Goal: Complete application form

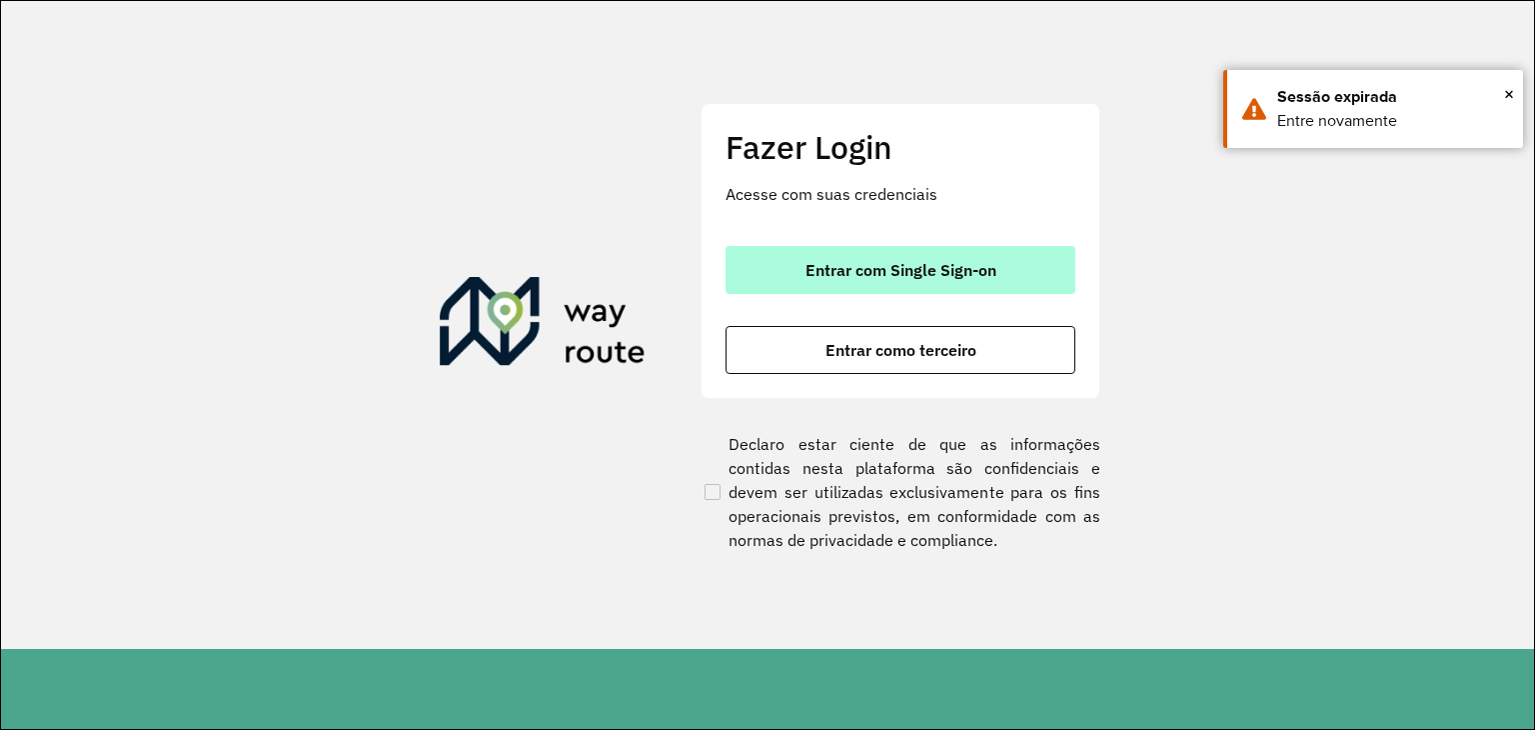
click at [915, 272] on span "Entrar com Single Sign-on" at bounding box center [900, 270] width 191 height 16
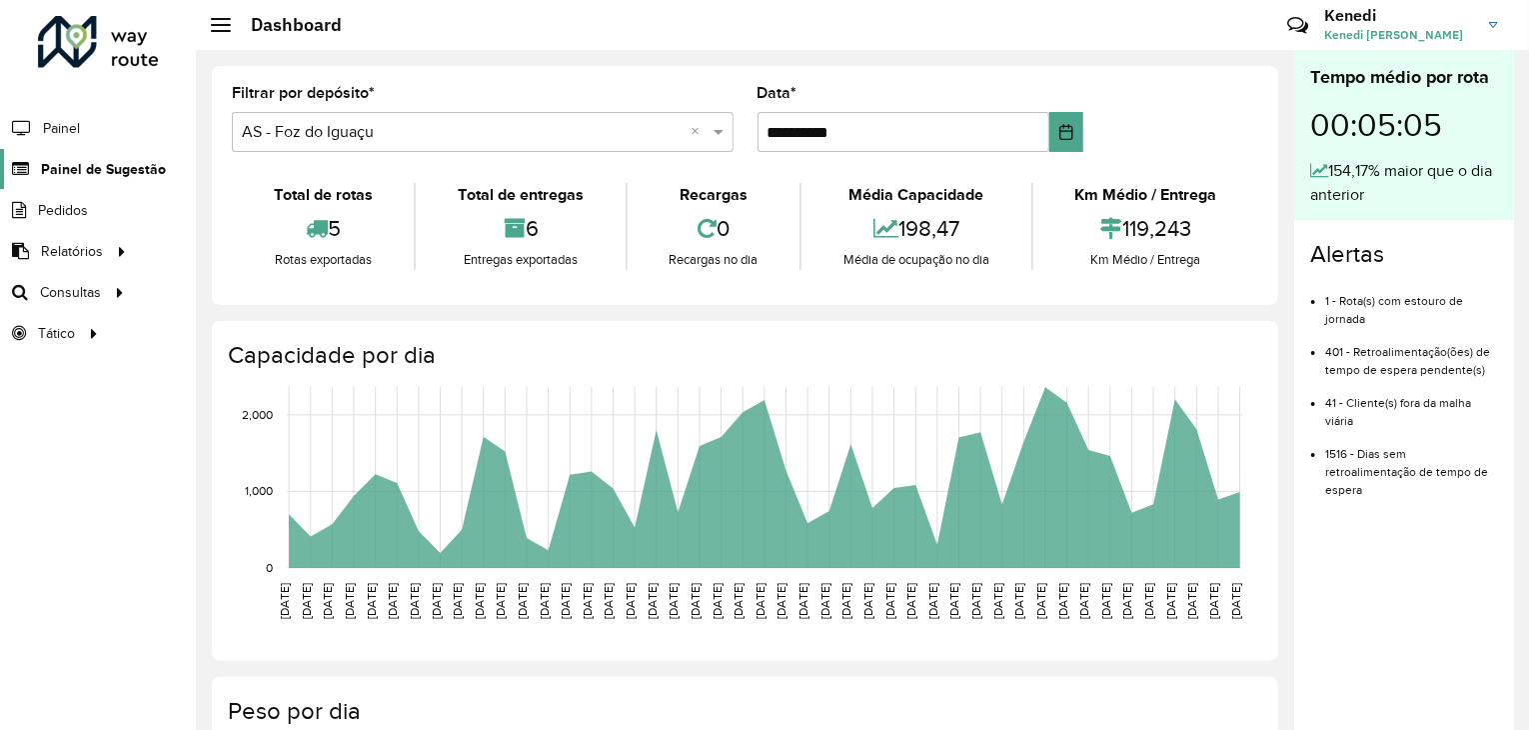
click at [134, 168] on span "Painel de Sugestão" at bounding box center [103, 169] width 125 height 21
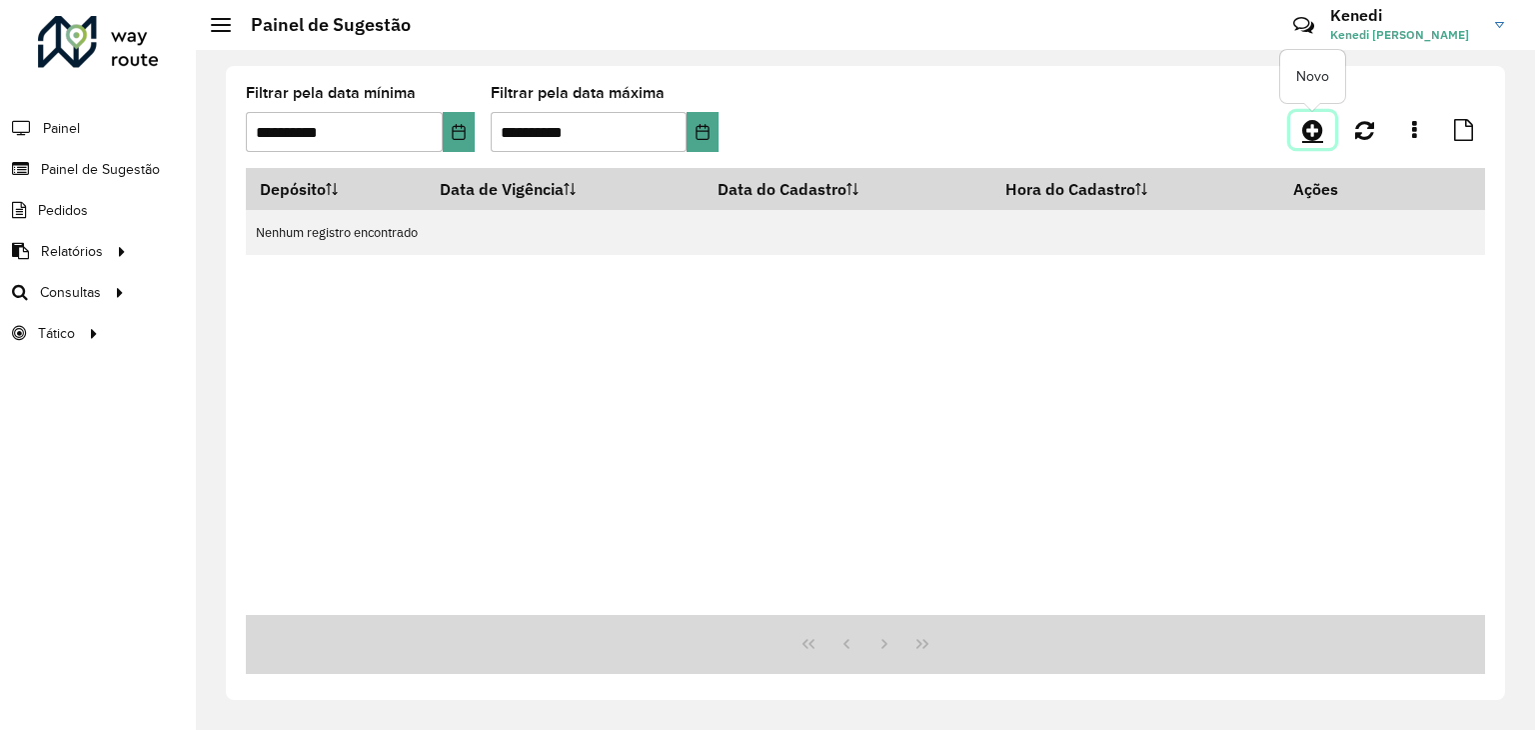
click at [1310, 136] on icon at bounding box center [1312, 130] width 21 height 24
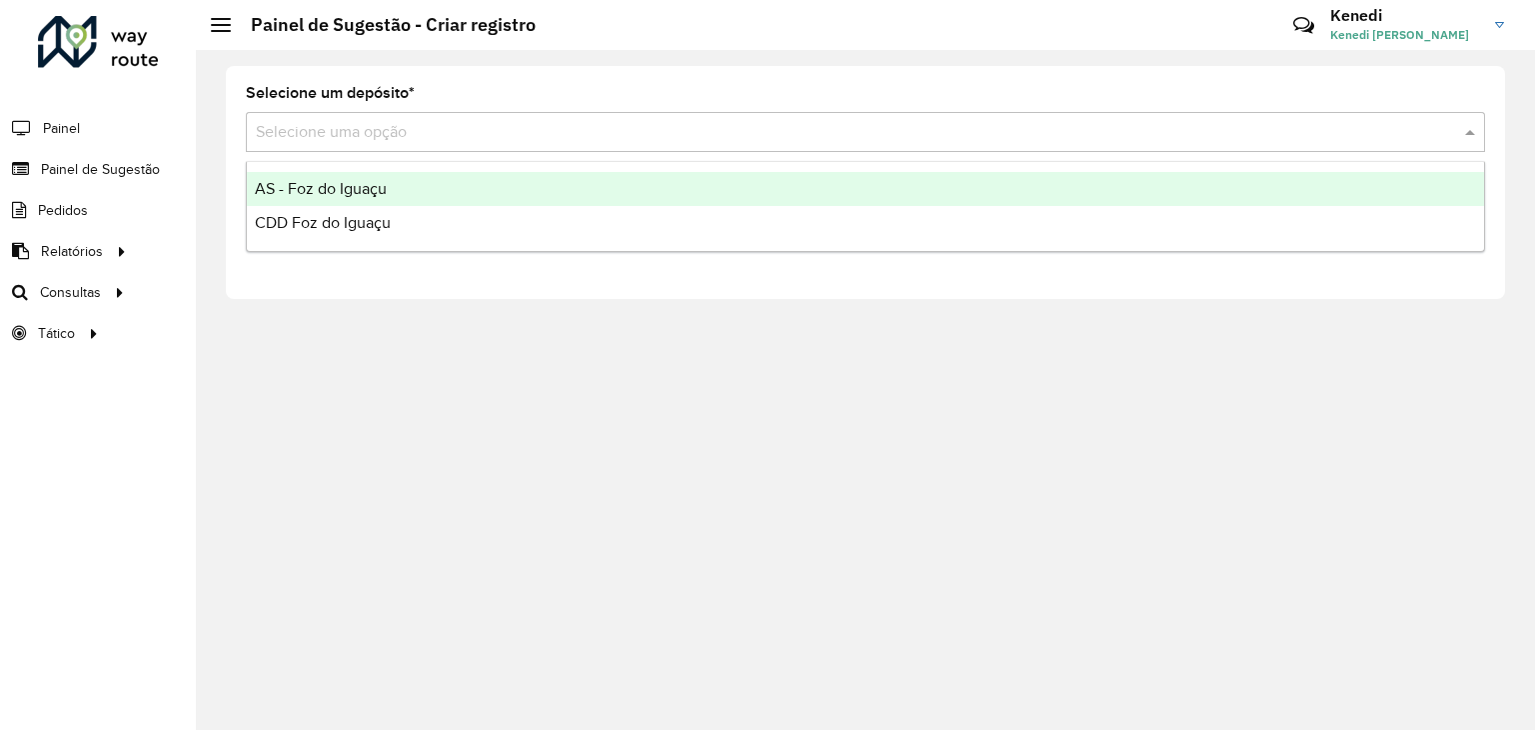
click at [520, 134] on input "text" at bounding box center [845, 133] width 1179 height 24
click at [342, 198] on div "AS - Foz do Iguaçu" at bounding box center [865, 189] width 1237 height 34
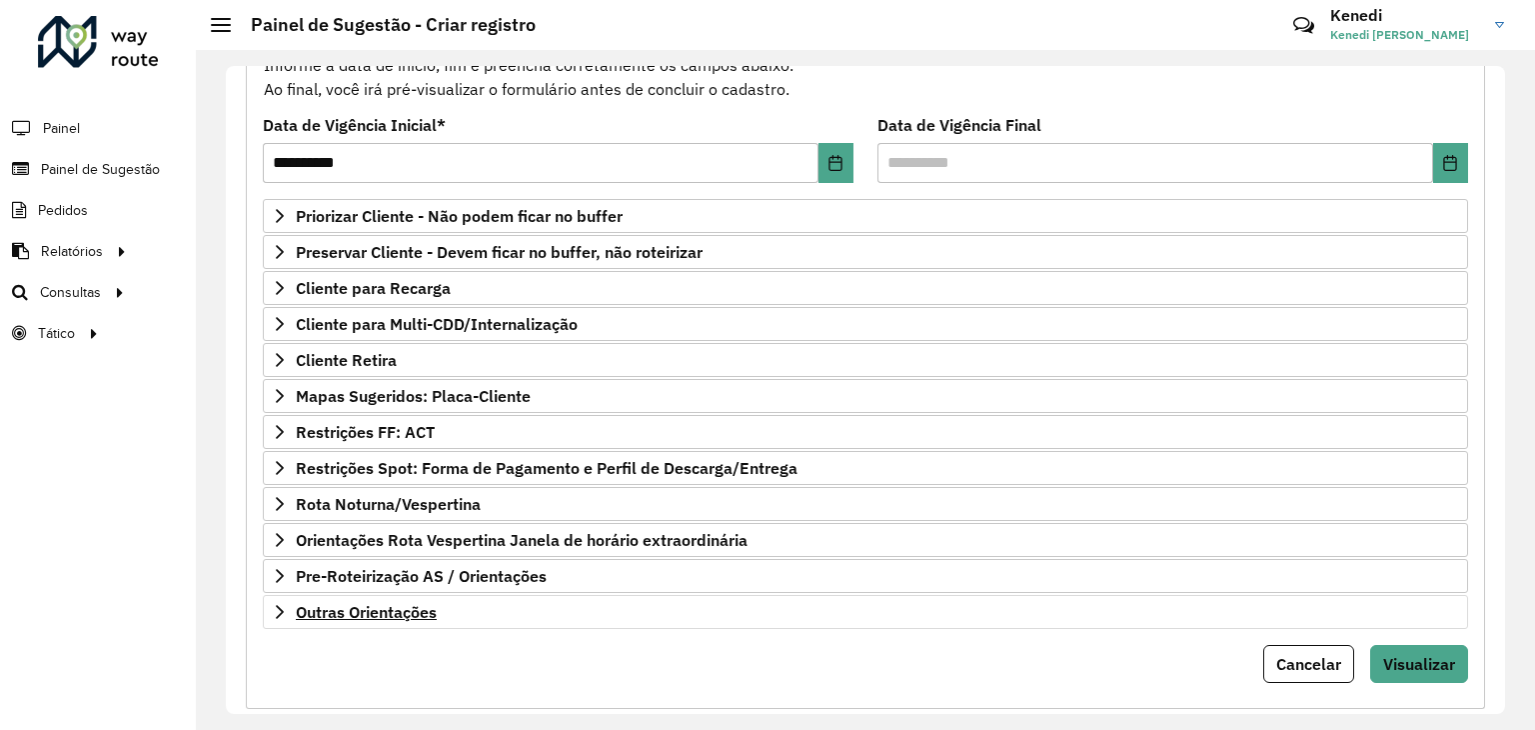
scroll to position [260, 0]
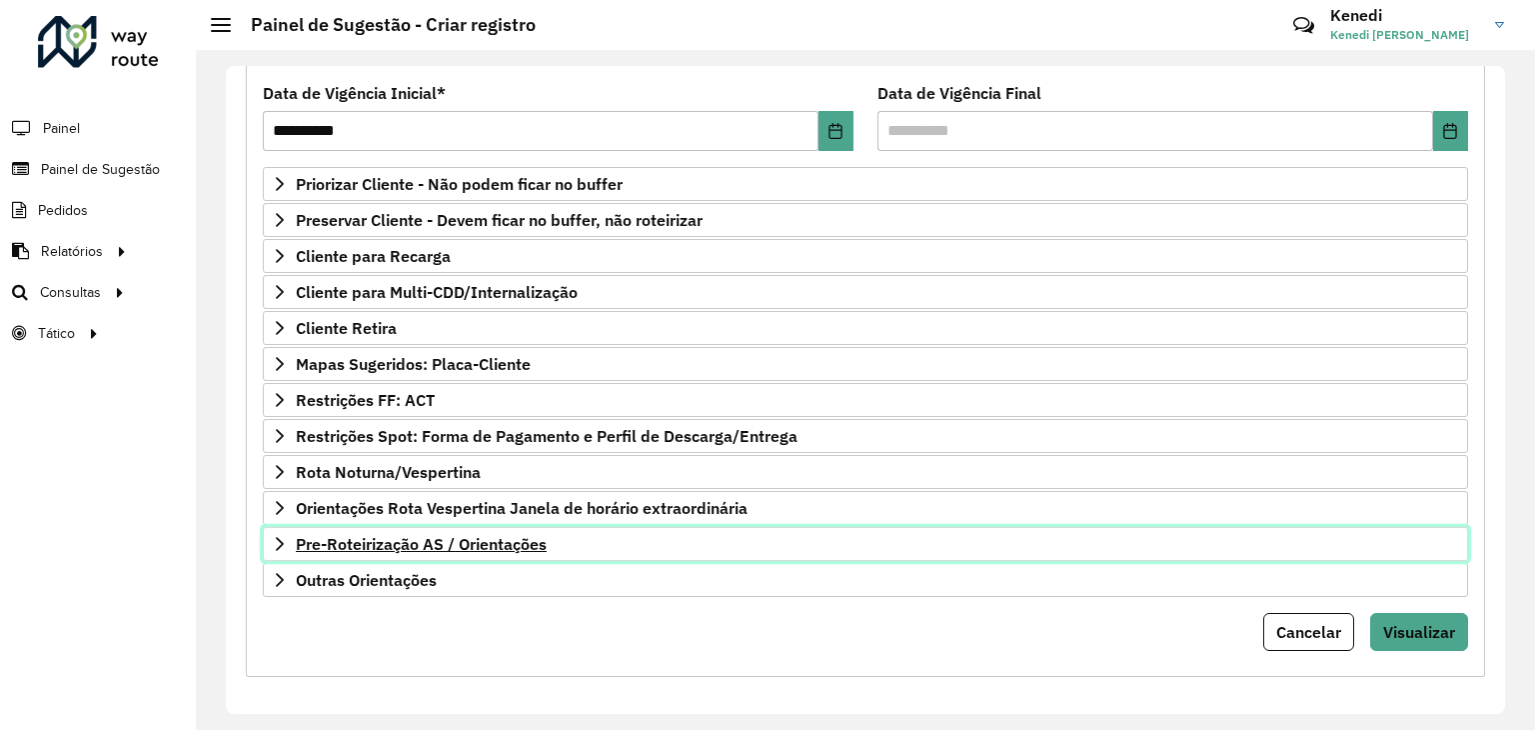
click at [275, 537] on icon at bounding box center [280, 544] width 16 height 16
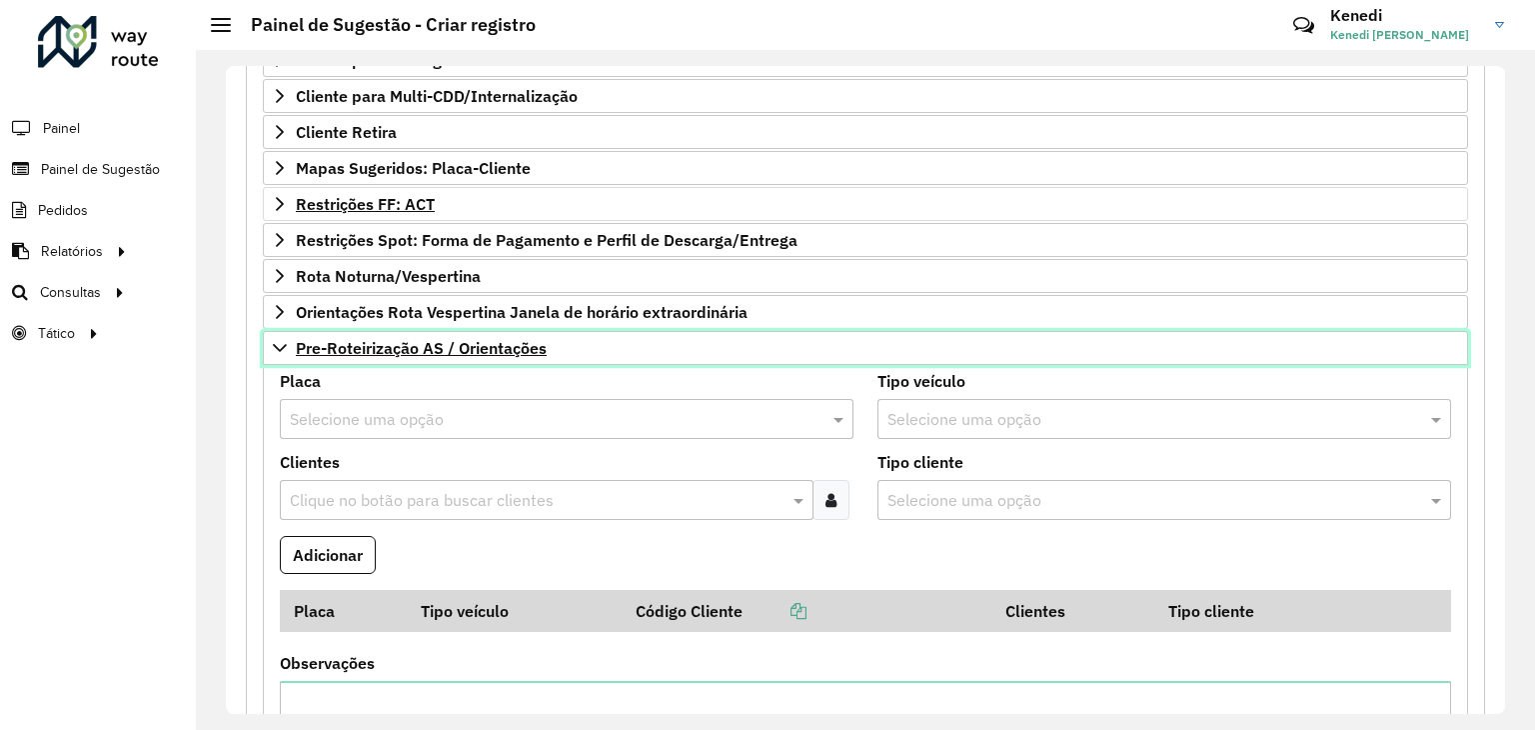
scroll to position [560, 0]
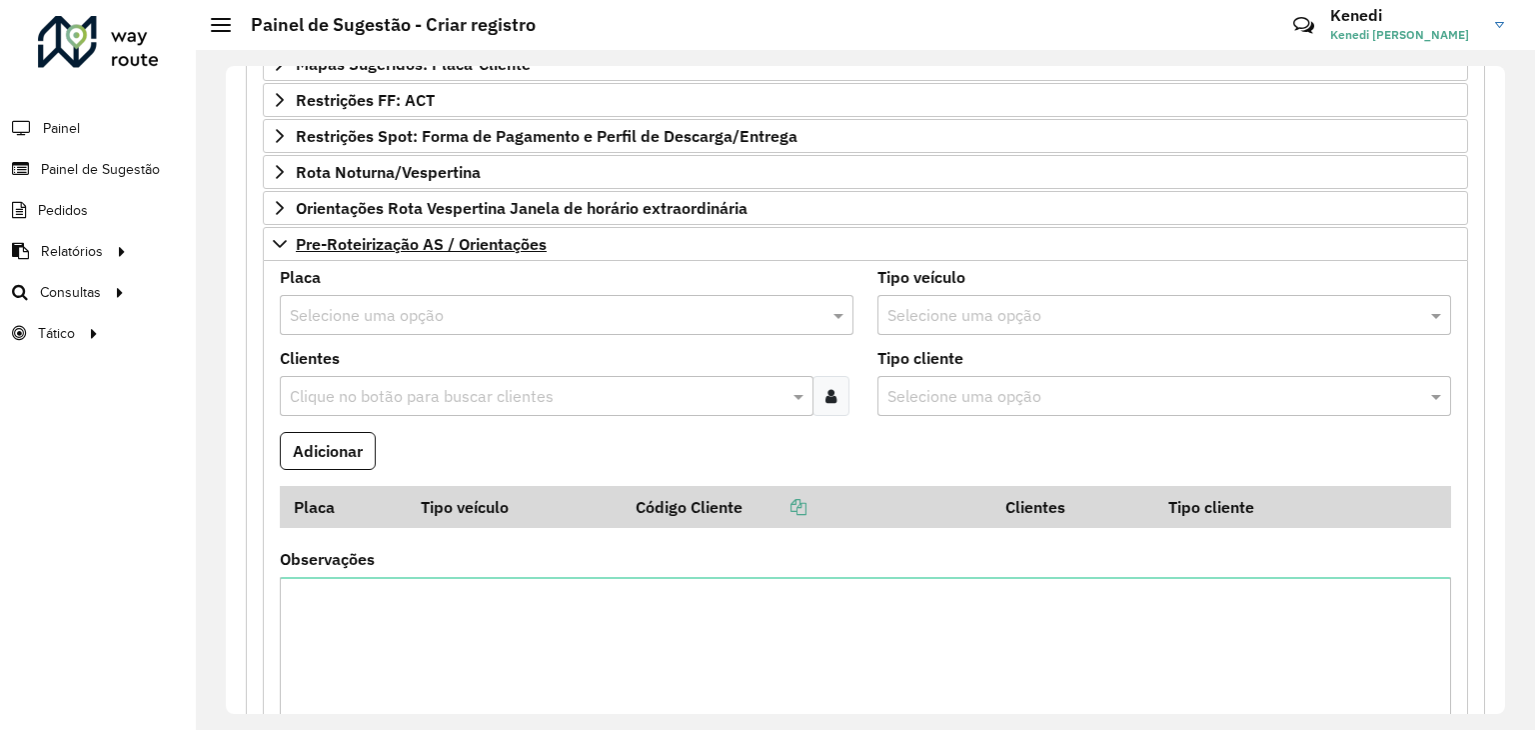
click at [460, 313] on input "text" at bounding box center [547, 316] width 514 height 24
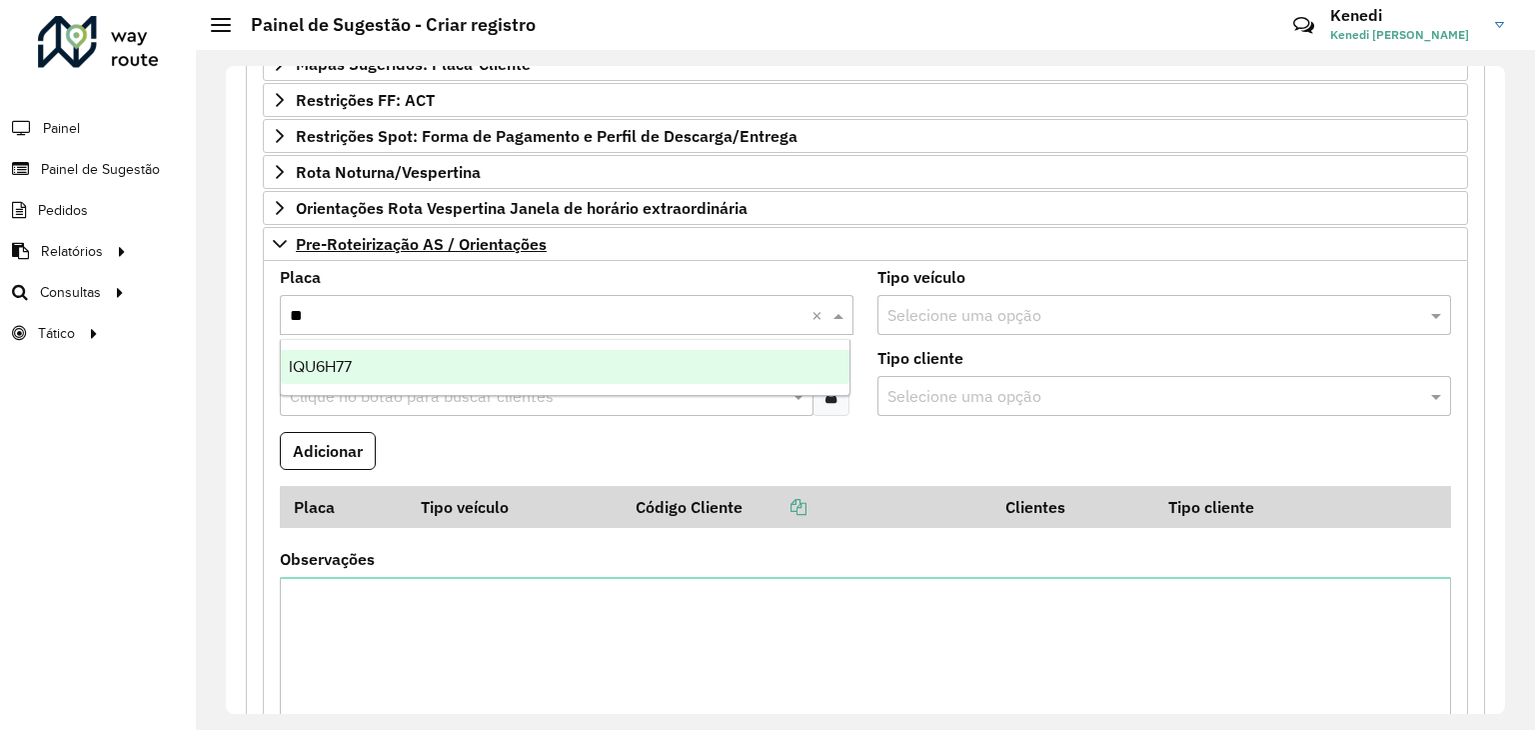
type input "***"
click at [322, 367] on span "IQU6H77" at bounding box center [320, 366] width 63 height 17
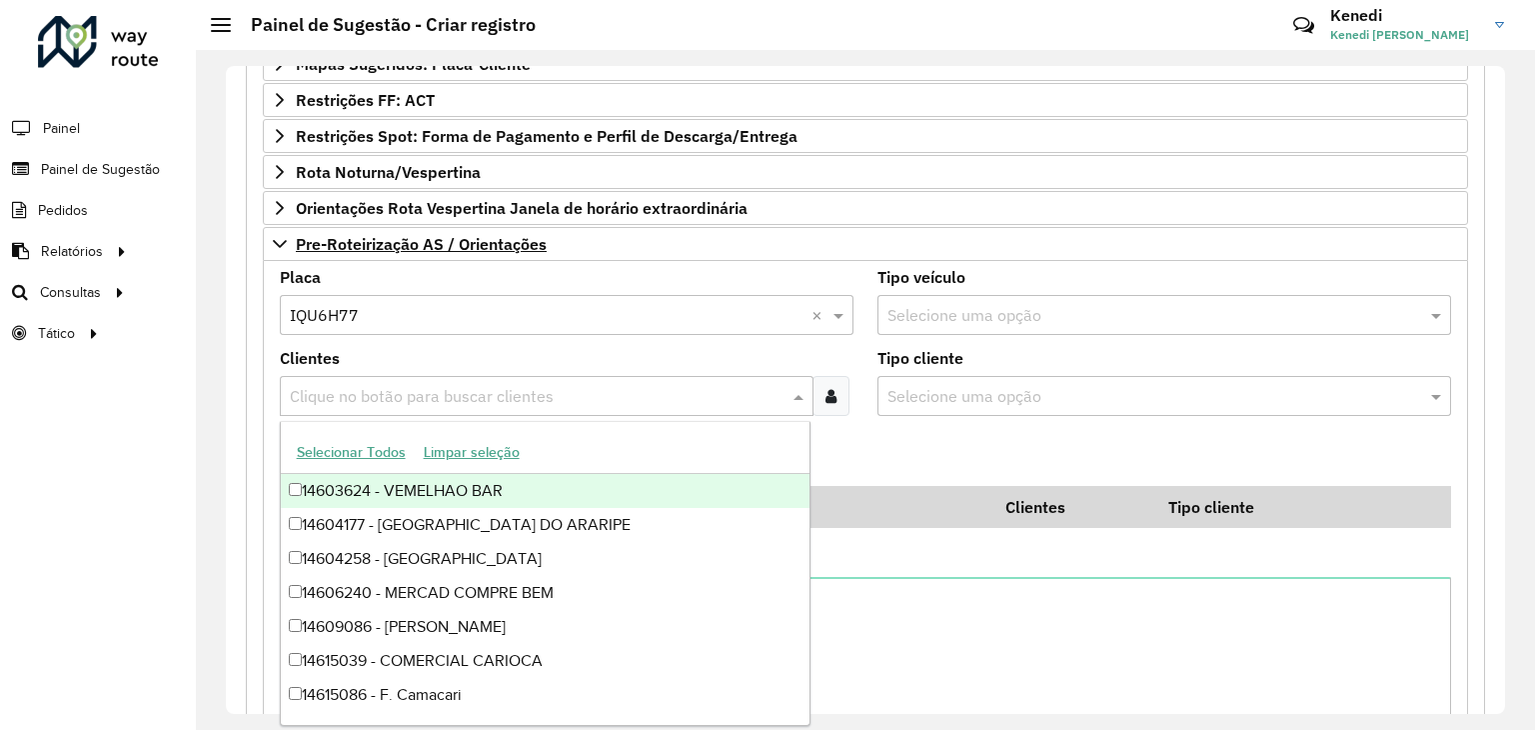
drag, startPoint x: 327, startPoint y: 374, endPoint x: 328, endPoint y: 393, distance: 19.0
click at [328, 380] on div "Clique no botão para buscar clientes" at bounding box center [547, 396] width 534 height 40
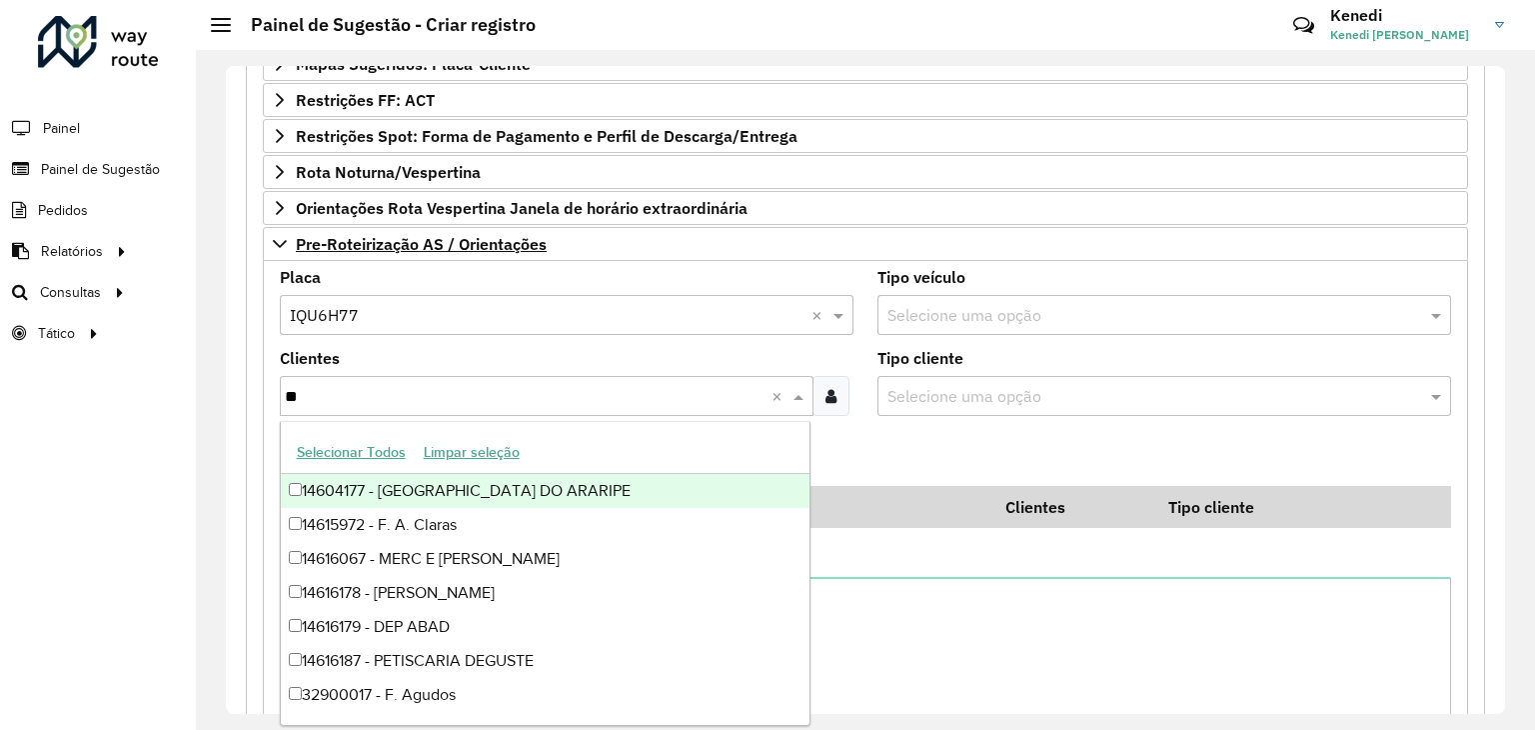
type input "***"
click at [344, 489] on div "32900731 - SUPERMERCADOS IRANI" at bounding box center [546, 491] width 530 height 34
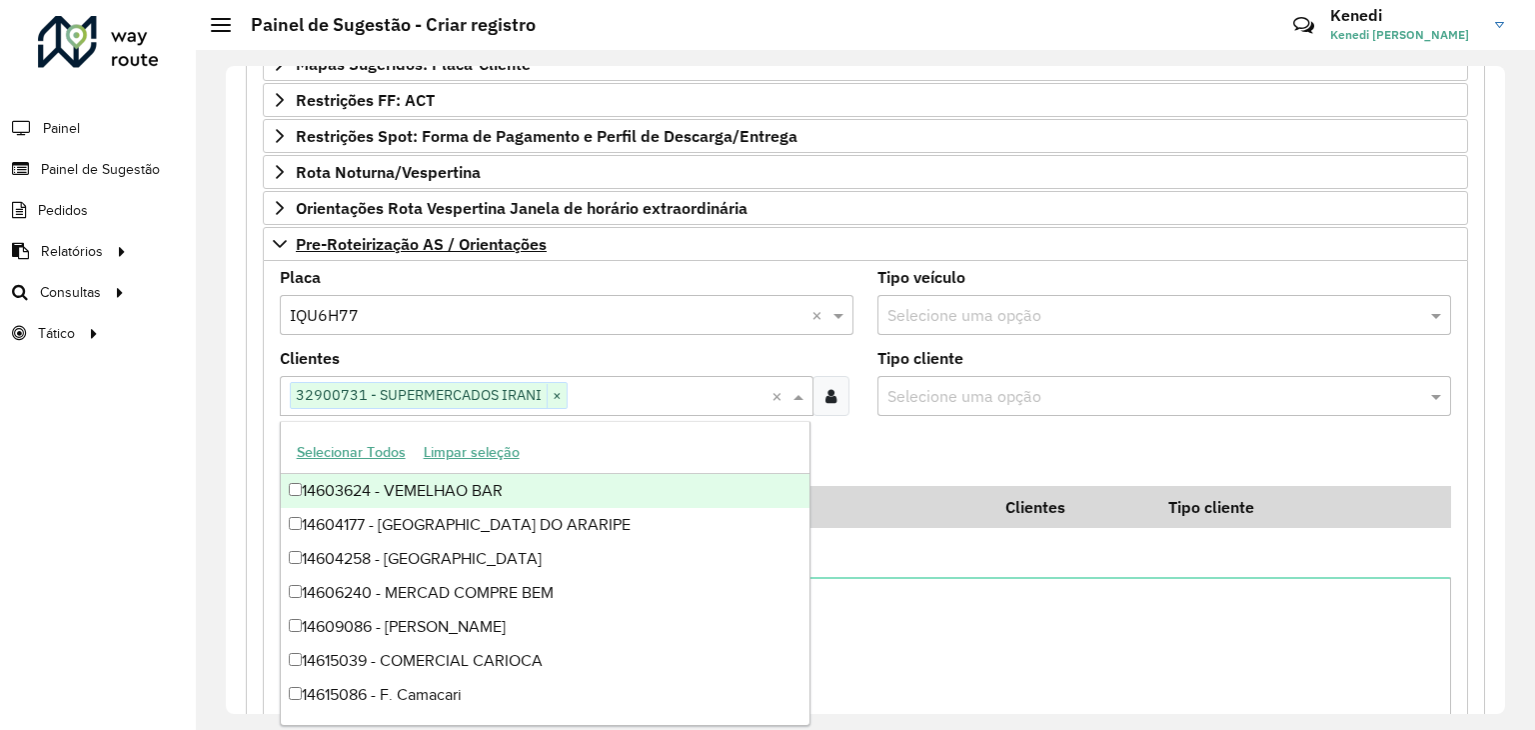
click at [879, 464] on formly-field "Adicionar" at bounding box center [865, 459] width 1195 height 54
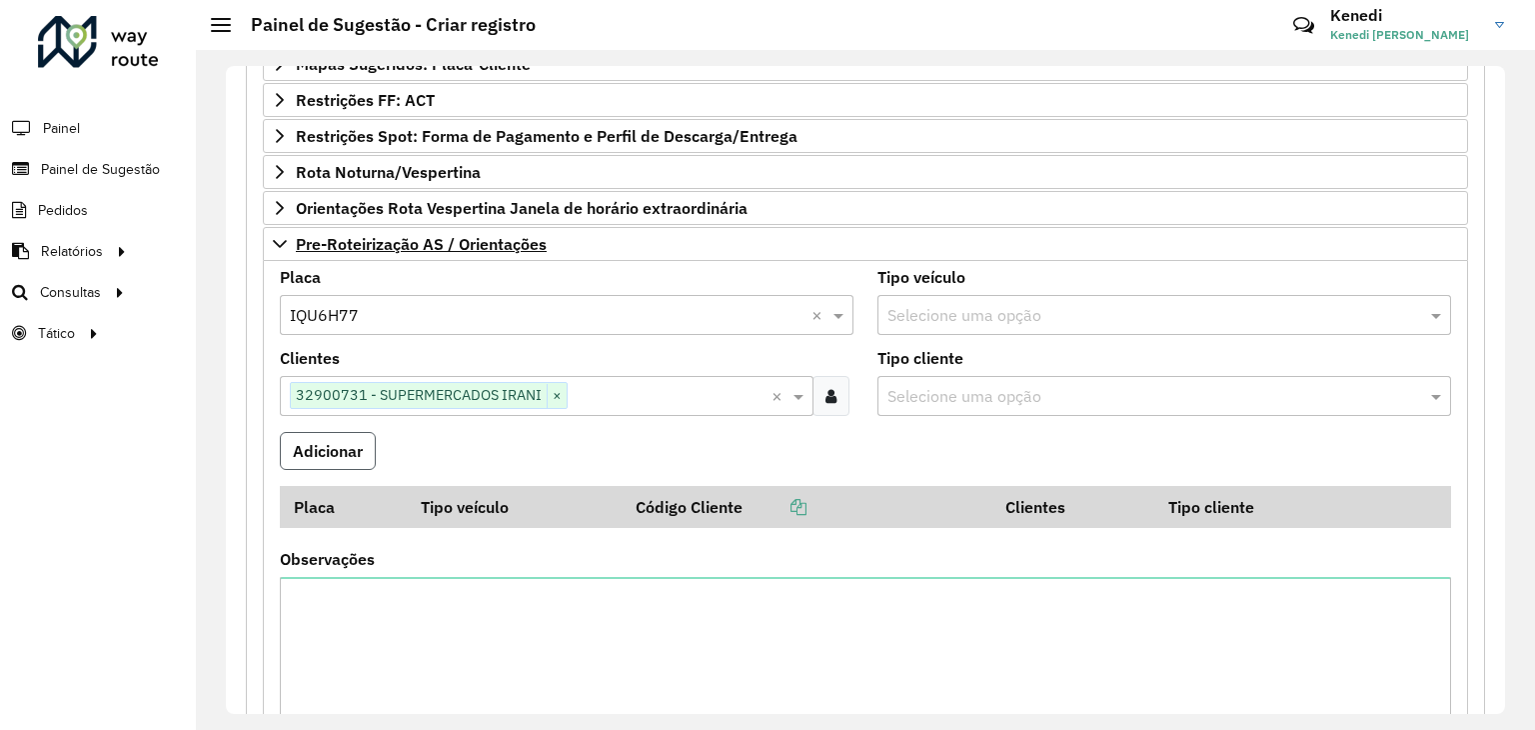
click at [336, 444] on button "Adicionar" at bounding box center [328, 451] width 96 height 38
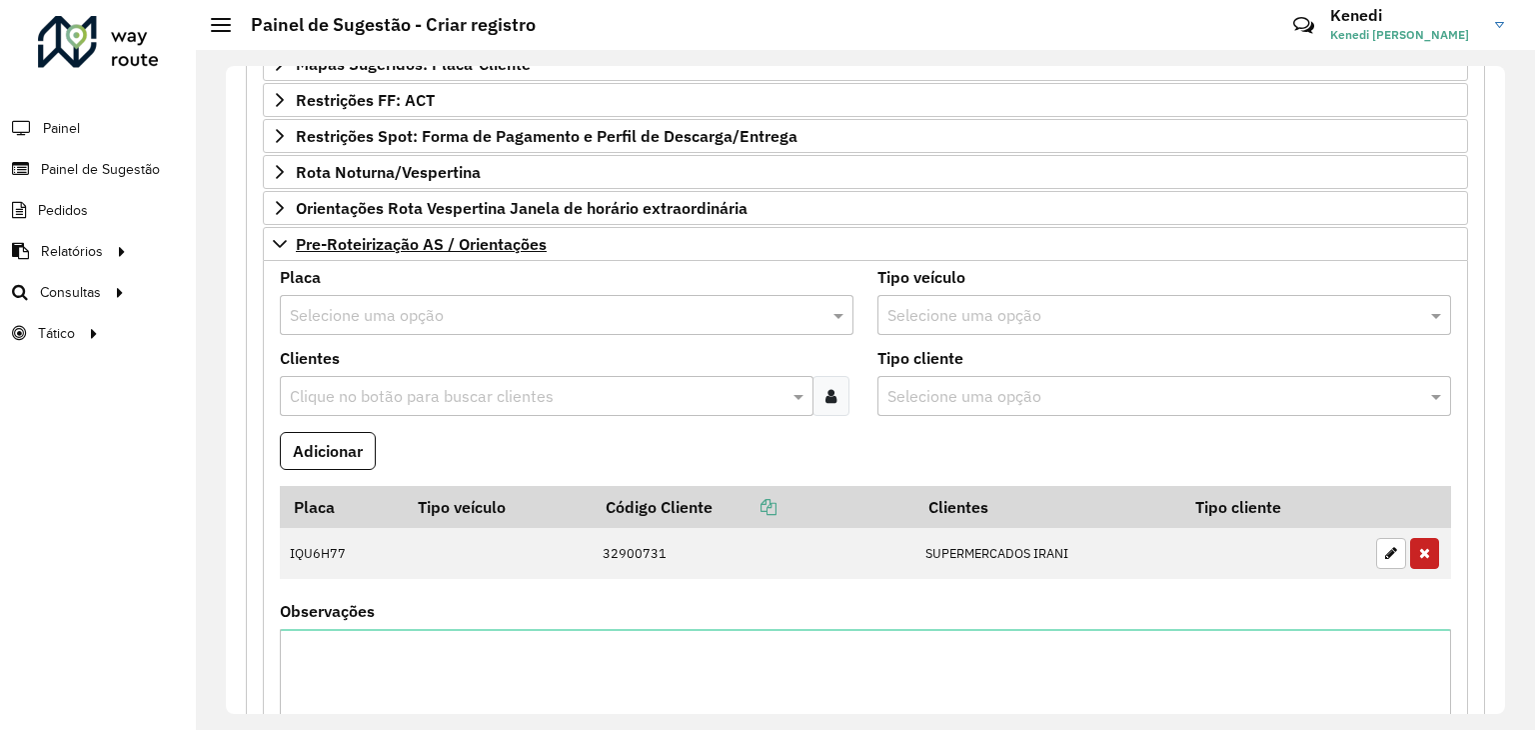
click at [438, 312] on input "text" at bounding box center [547, 316] width 514 height 24
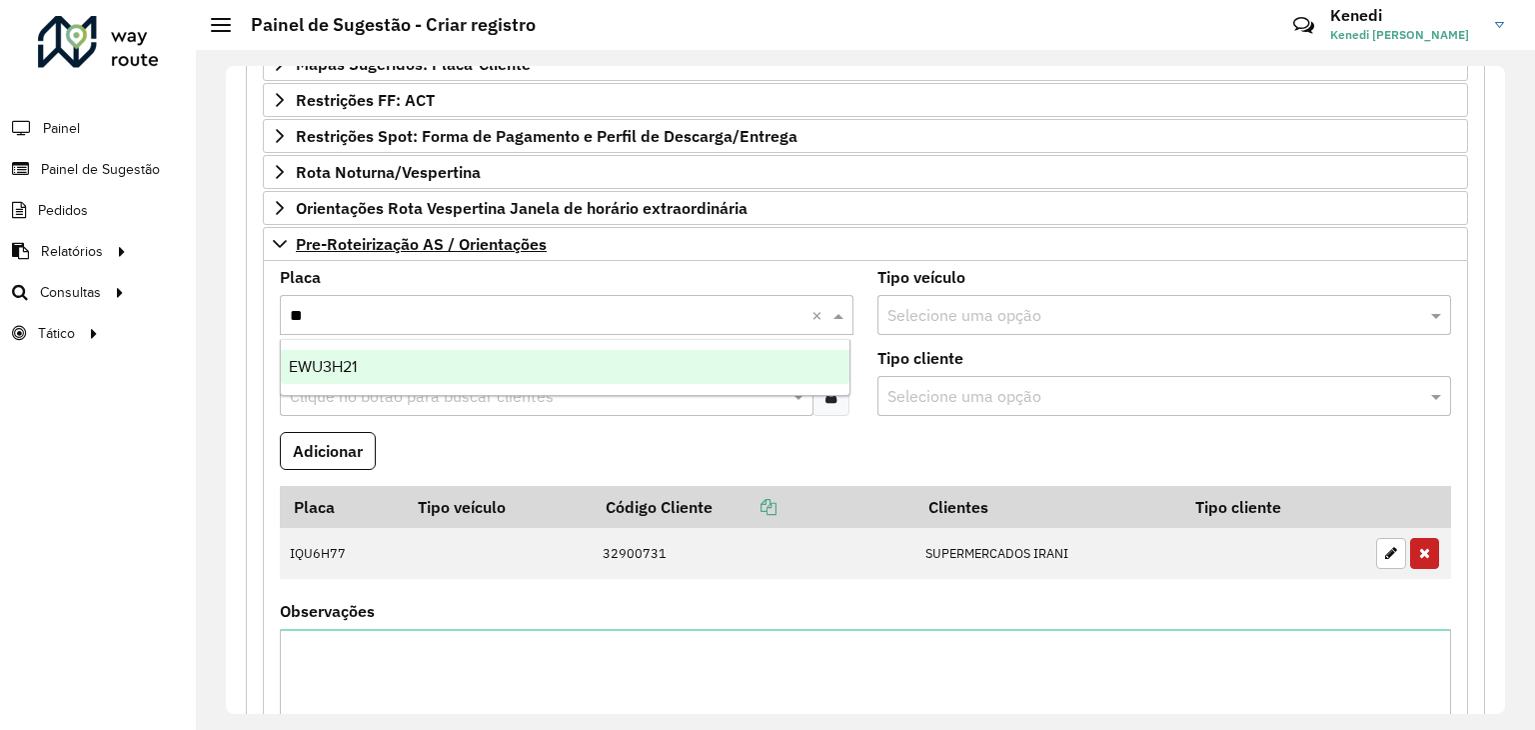
type input "***"
click at [328, 367] on span "EWU3H21" at bounding box center [323, 366] width 68 height 17
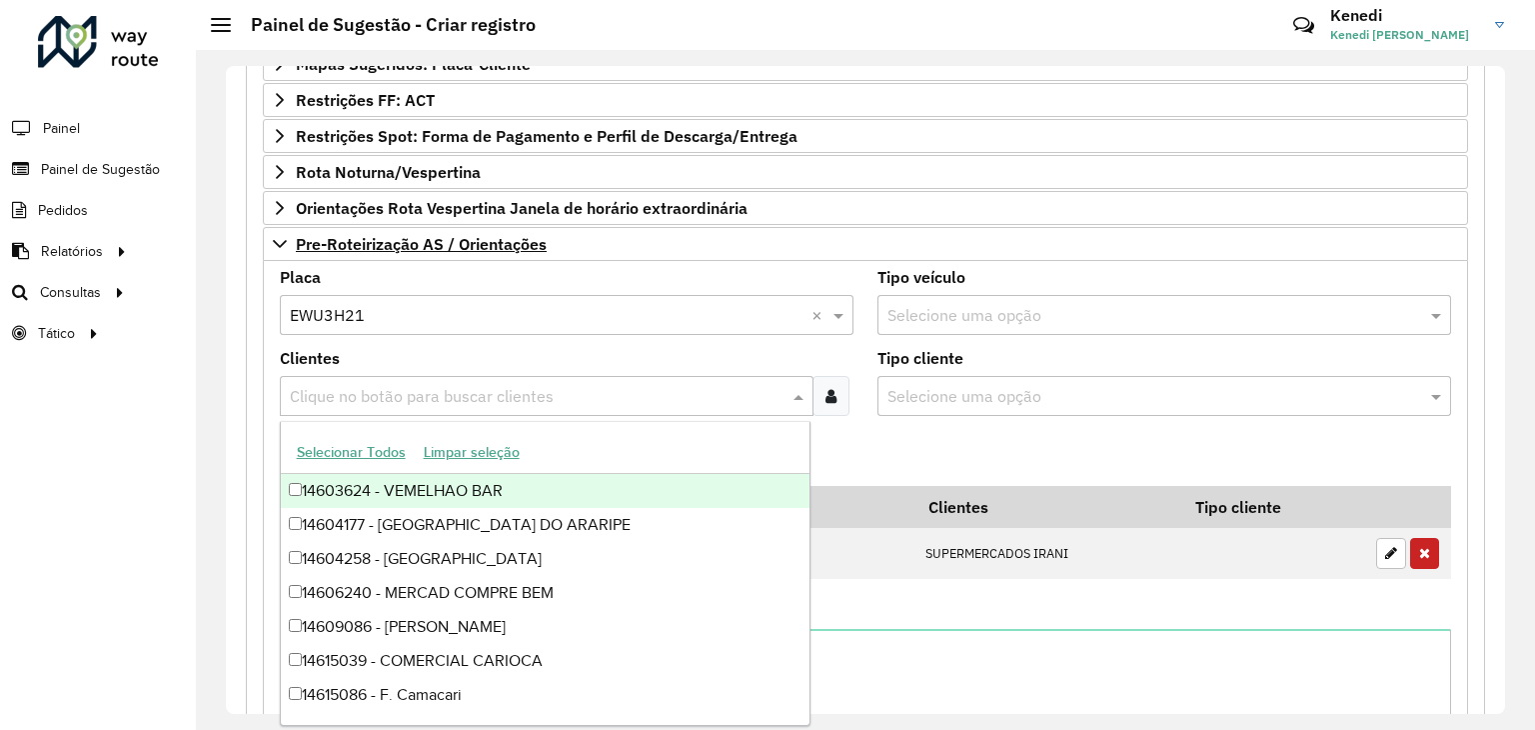
click at [327, 390] on input "text" at bounding box center [537, 397] width 504 height 24
type input "****"
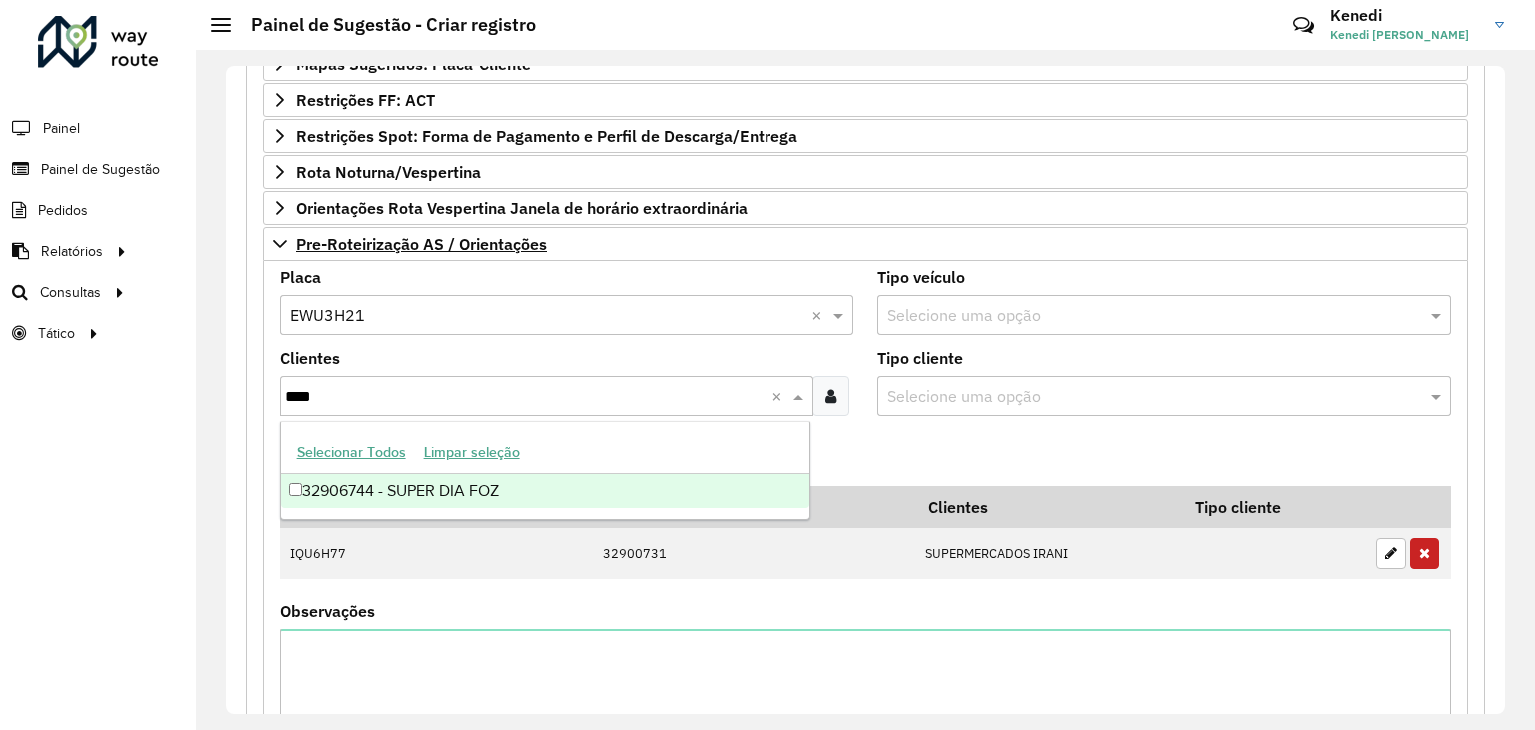
click at [351, 489] on div "32906744 - SUPER DIA FOZ" at bounding box center [546, 491] width 530 height 34
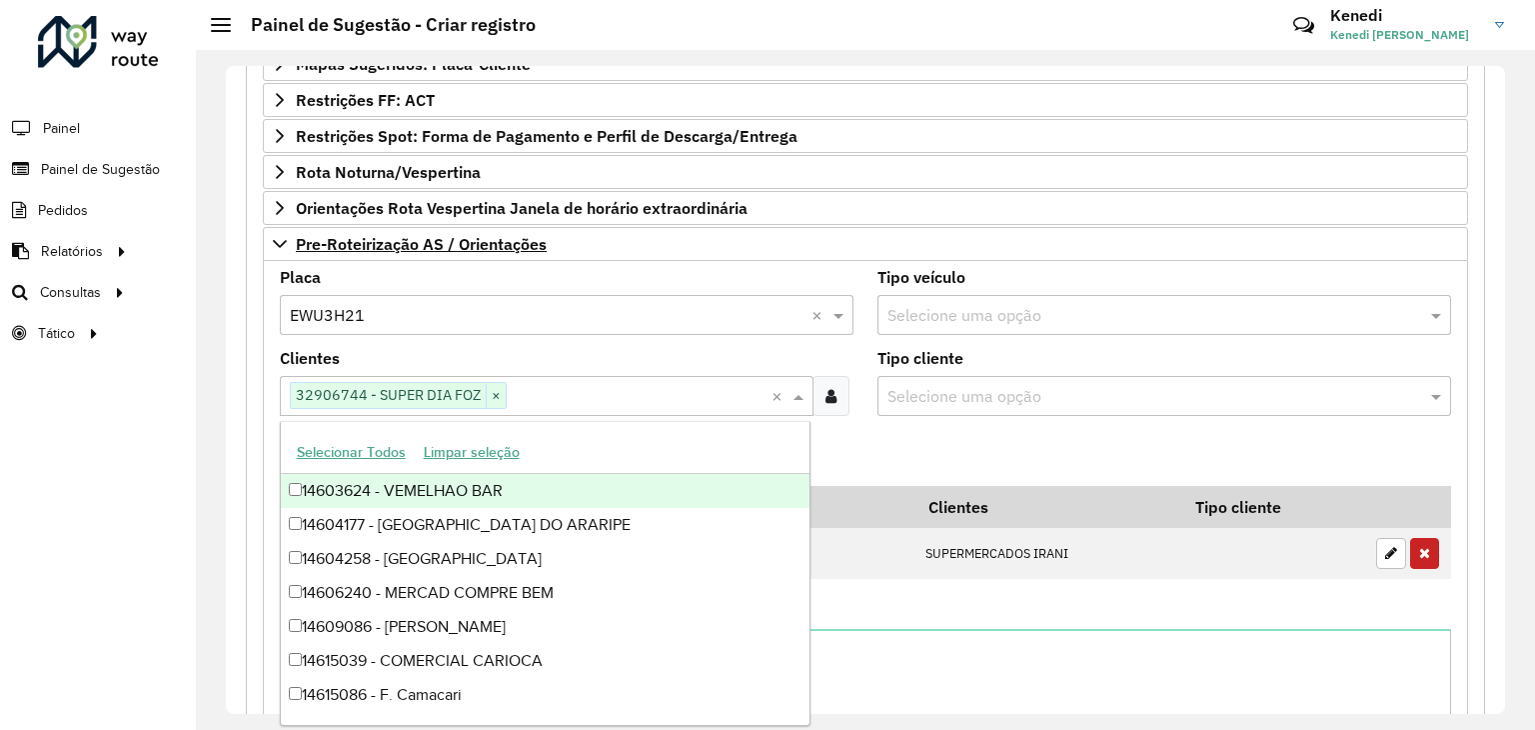
click at [925, 457] on formly-field "Adicionar" at bounding box center [865, 459] width 1195 height 54
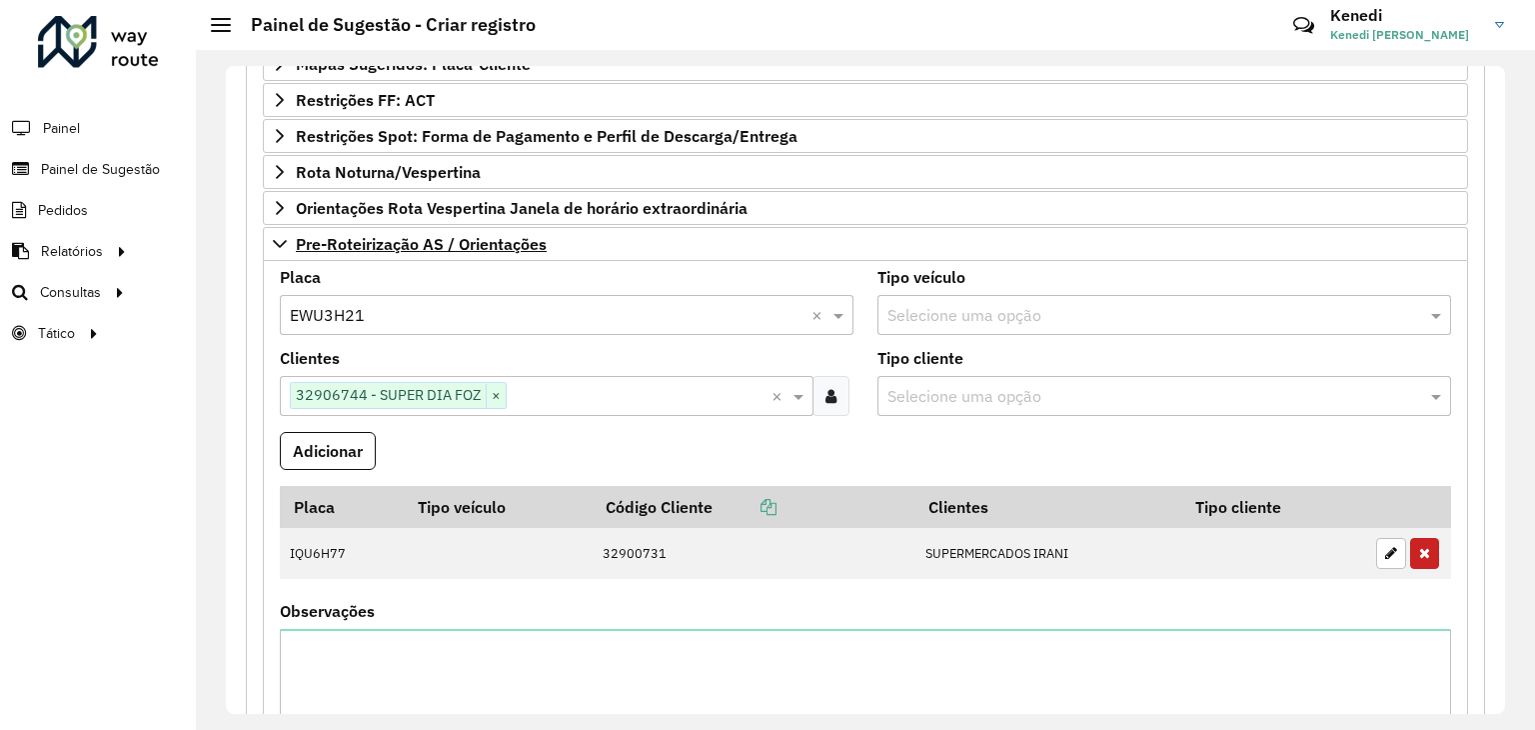
click at [346, 450] on button "Adicionar" at bounding box center [328, 451] width 96 height 38
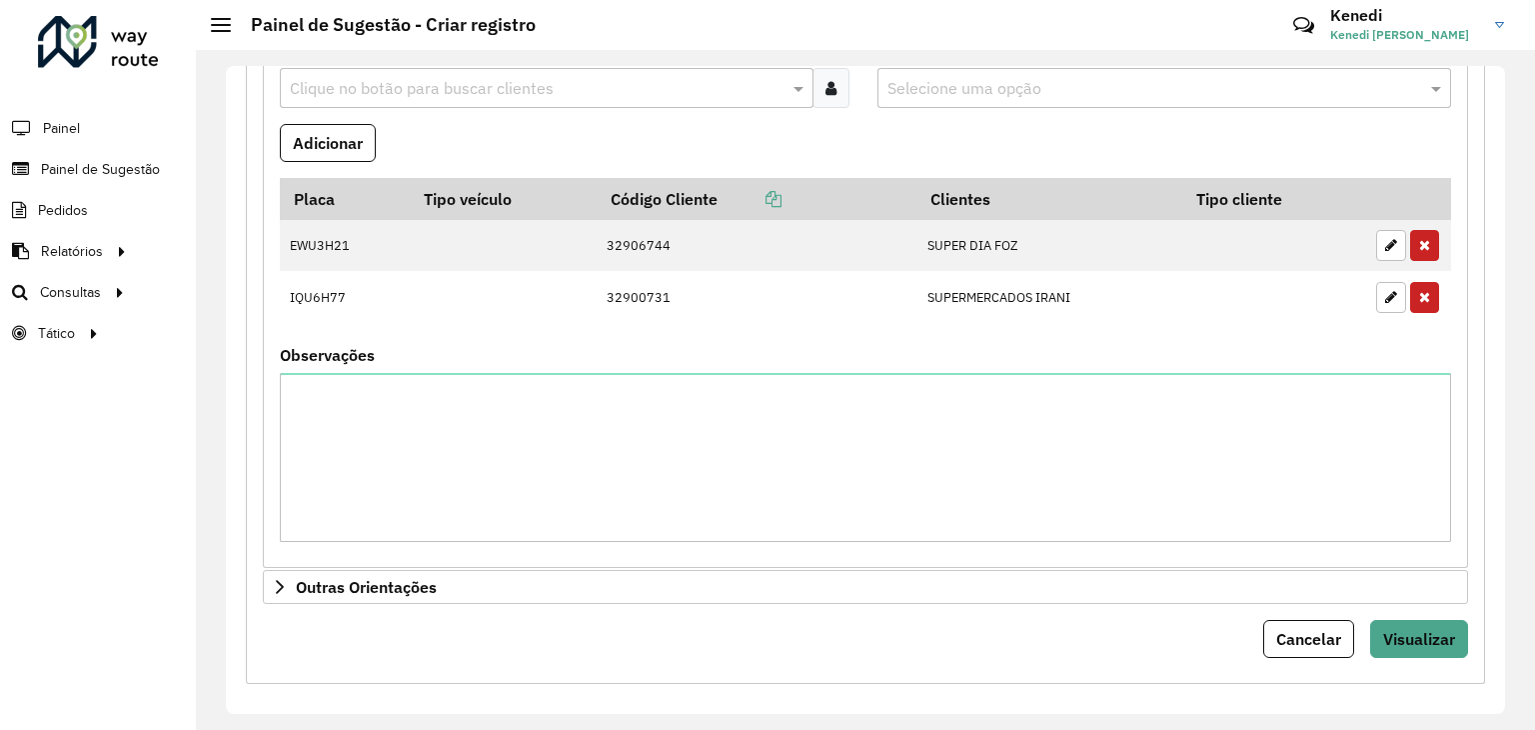
scroll to position [874, 0]
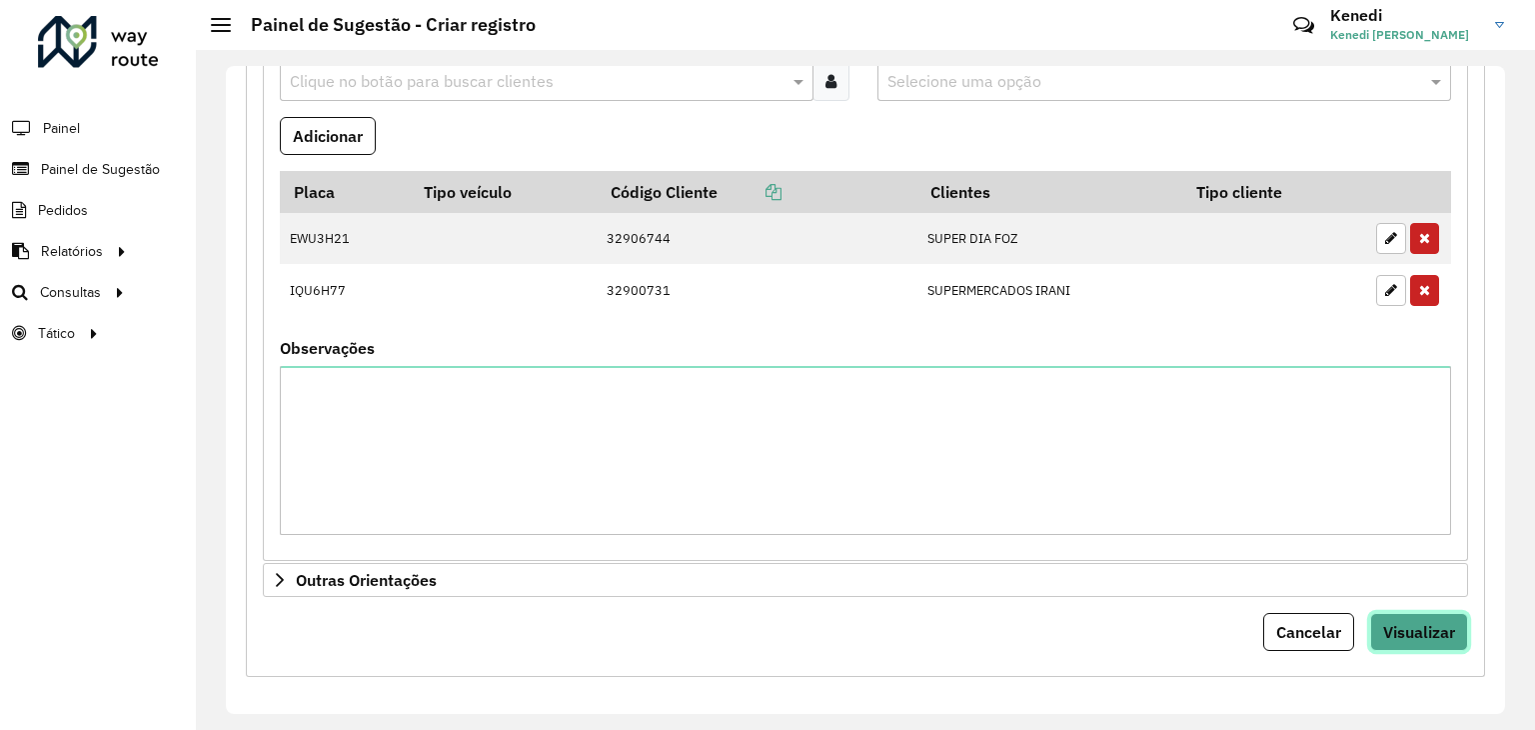
click at [1424, 625] on span "Visualizar" at bounding box center [1419, 632] width 72 height 20
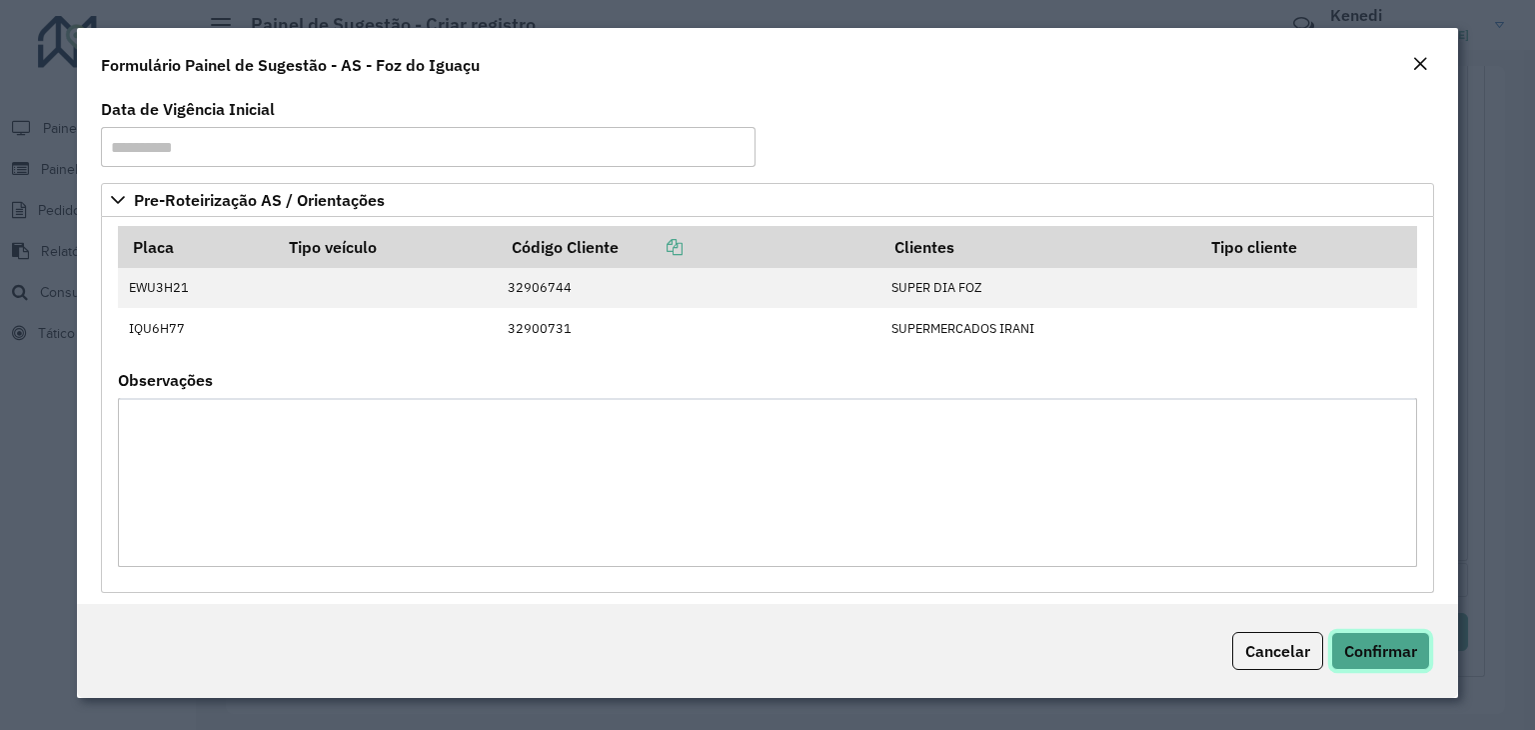
click at [1387, 643] on span "Confirmar" at bounding box center [1380, 651] width 73 height 20
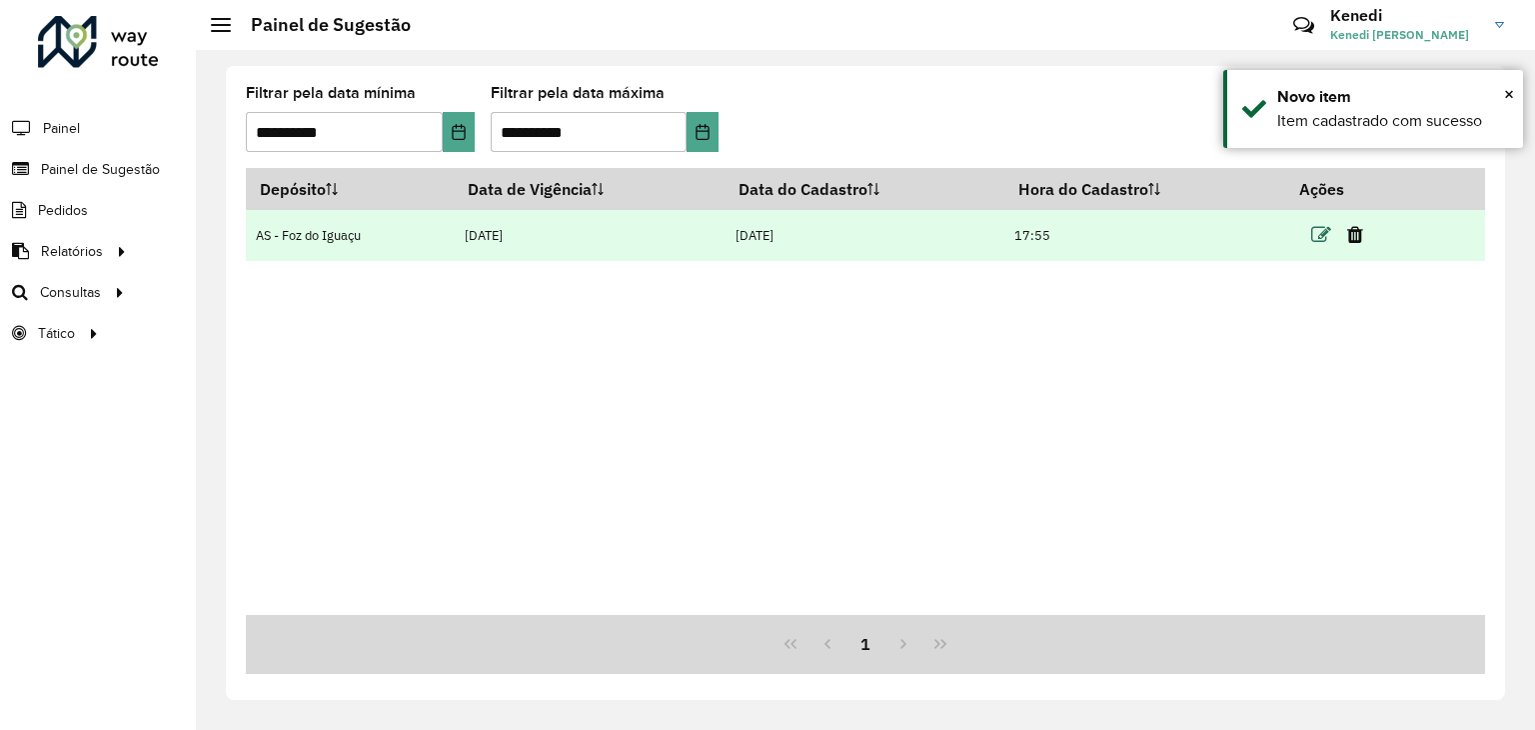
click at [1323, 241] on icon at bounding box center [1321, 235] width 20 height 20
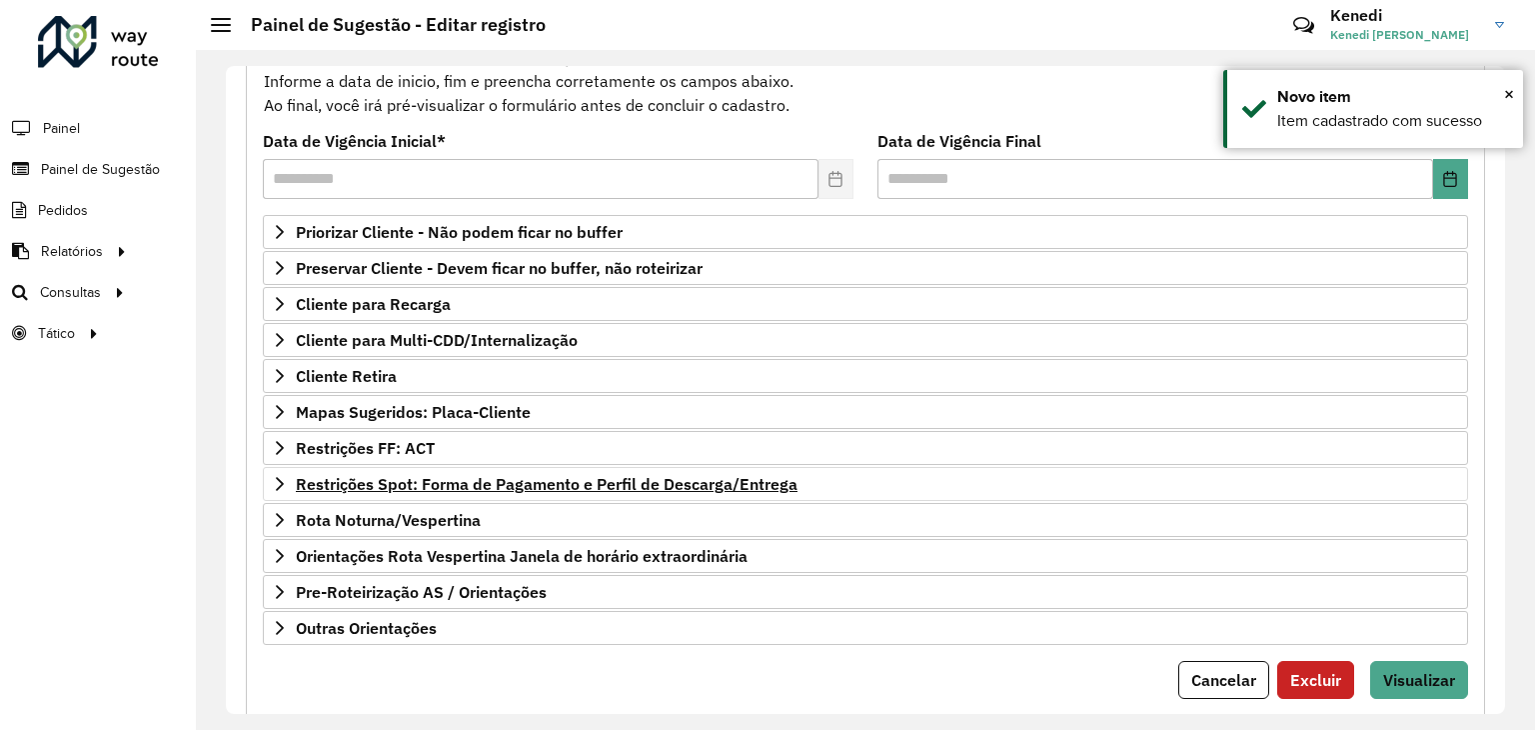
scroll to position [260, 0]
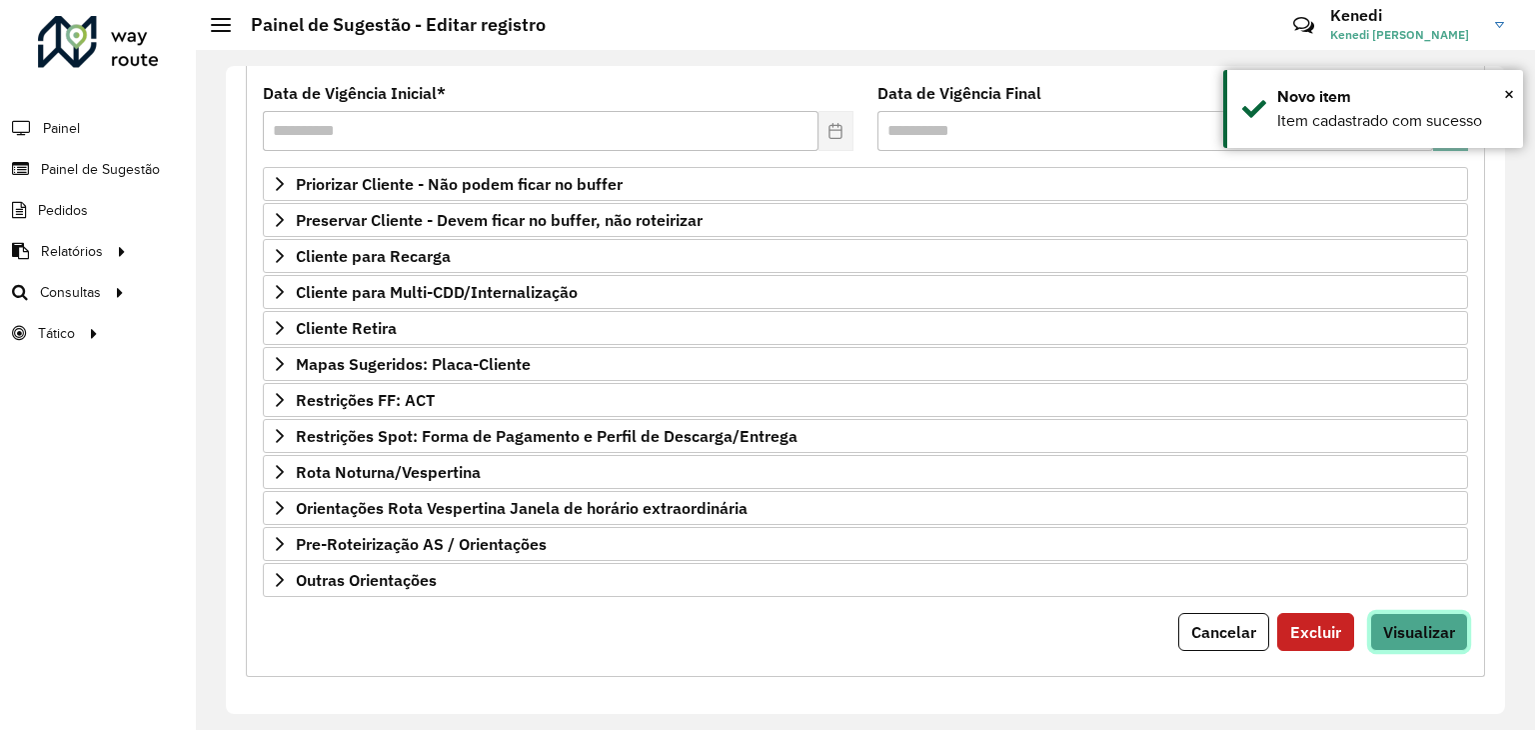
click at [1407, 623] on span "Visualizar" at bounding box center [1419, 632] width 72 height 20
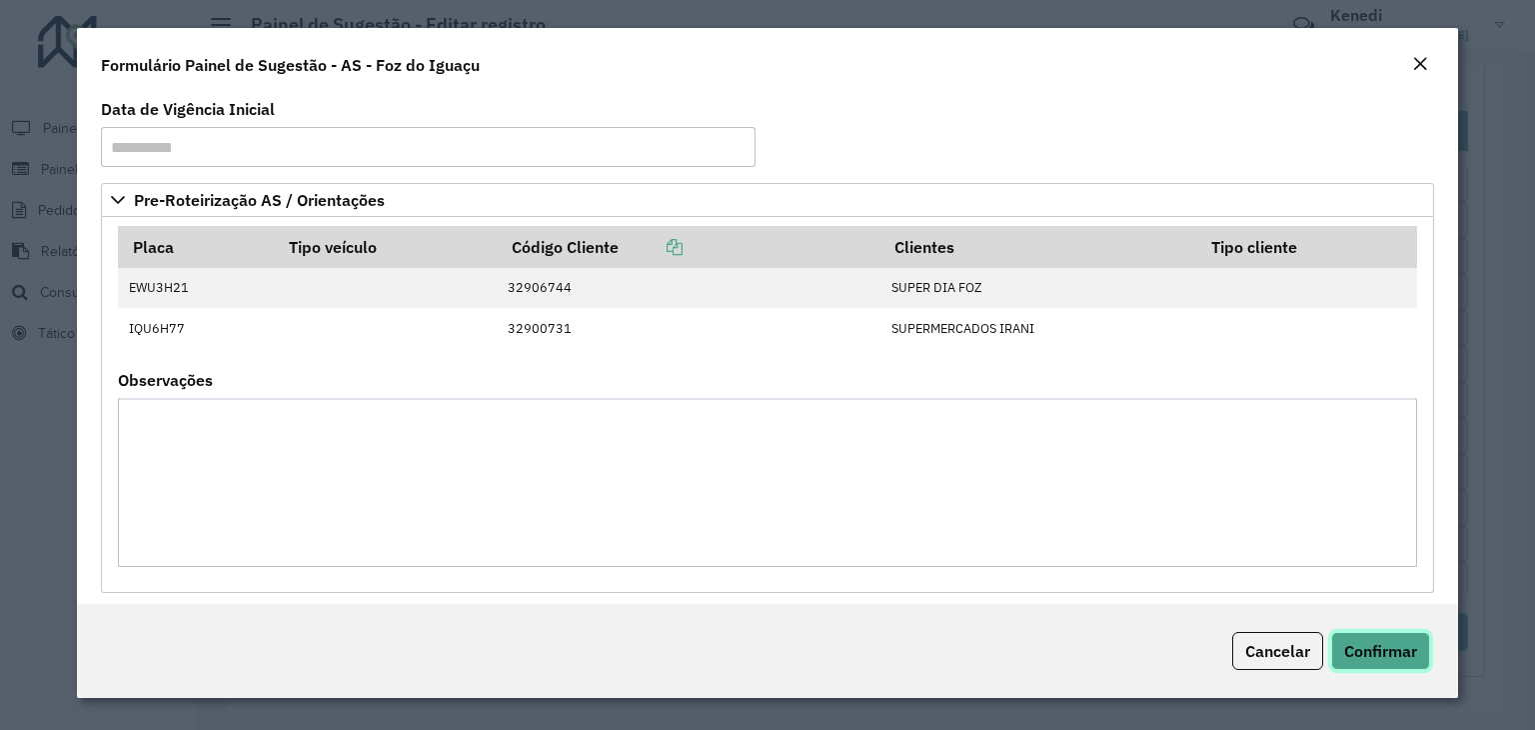
click at [1388, 647] on span "Confirmar" at bounding box center [1380, 651] width 73 height 20
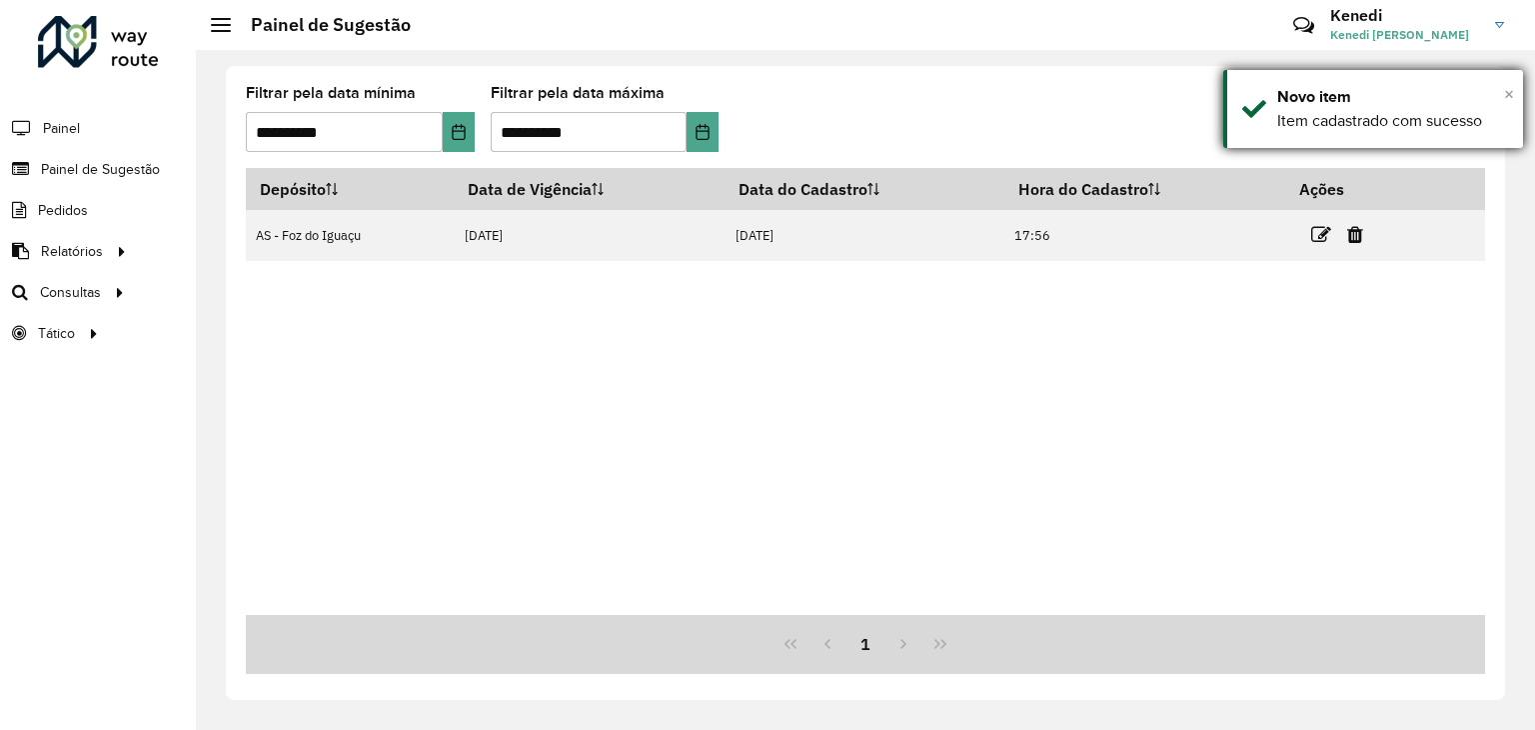
click at [1507, 89] on span "×" at bounding box center [1509, 94] width 10 height 22
